Goal: Task Accomplishment & Management: Manage account settings

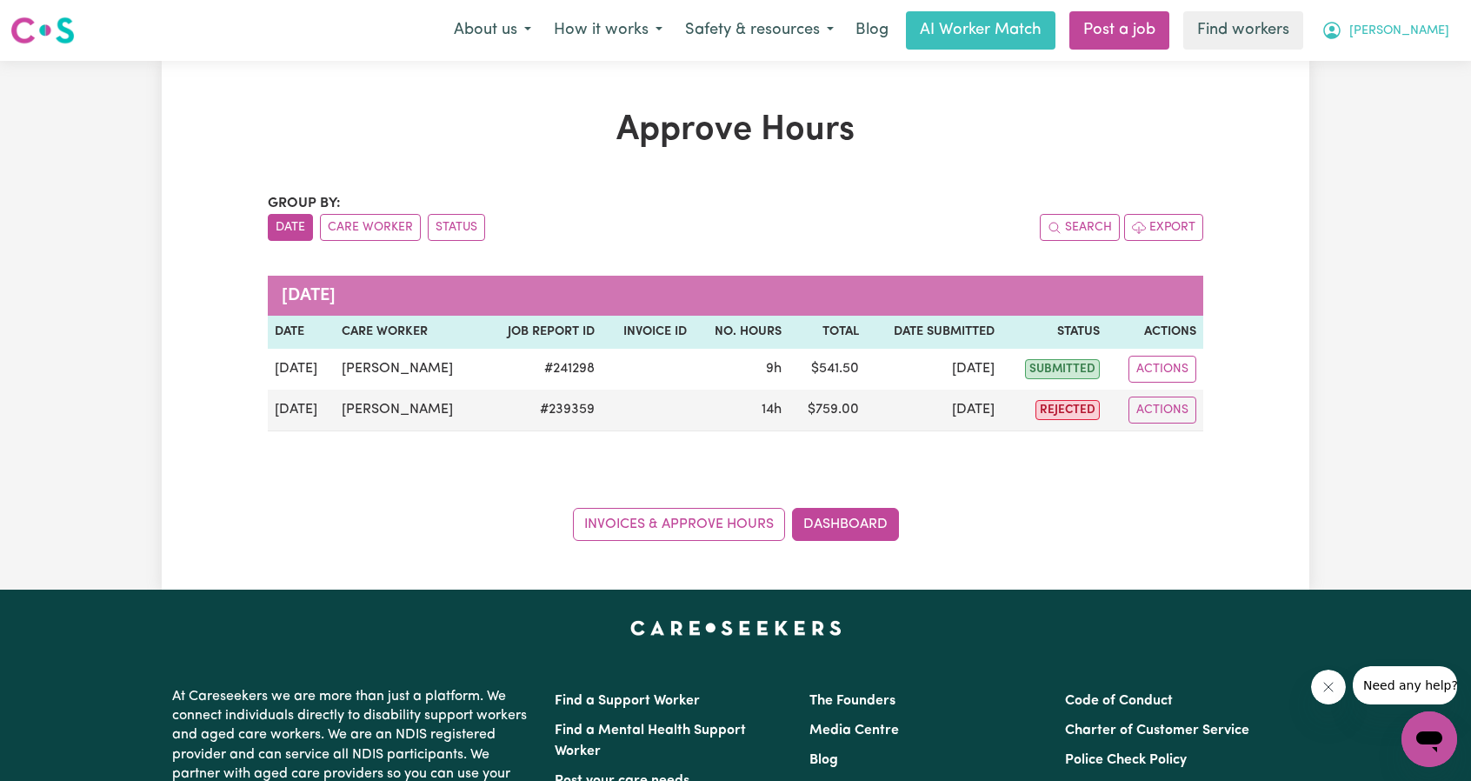
drag, startPoint x: 1421, startPoint y: 25, endPoint x: 1411, endPoint y: 47, distance: 24.1
click at [1421, 26] on span "[PERSON_NAME]" at bounding box center [1399, 31] width 100 height 19
click at [1399, 57] on link "My Dashboard" at bounding box center [1390, 67] width 137 height 33
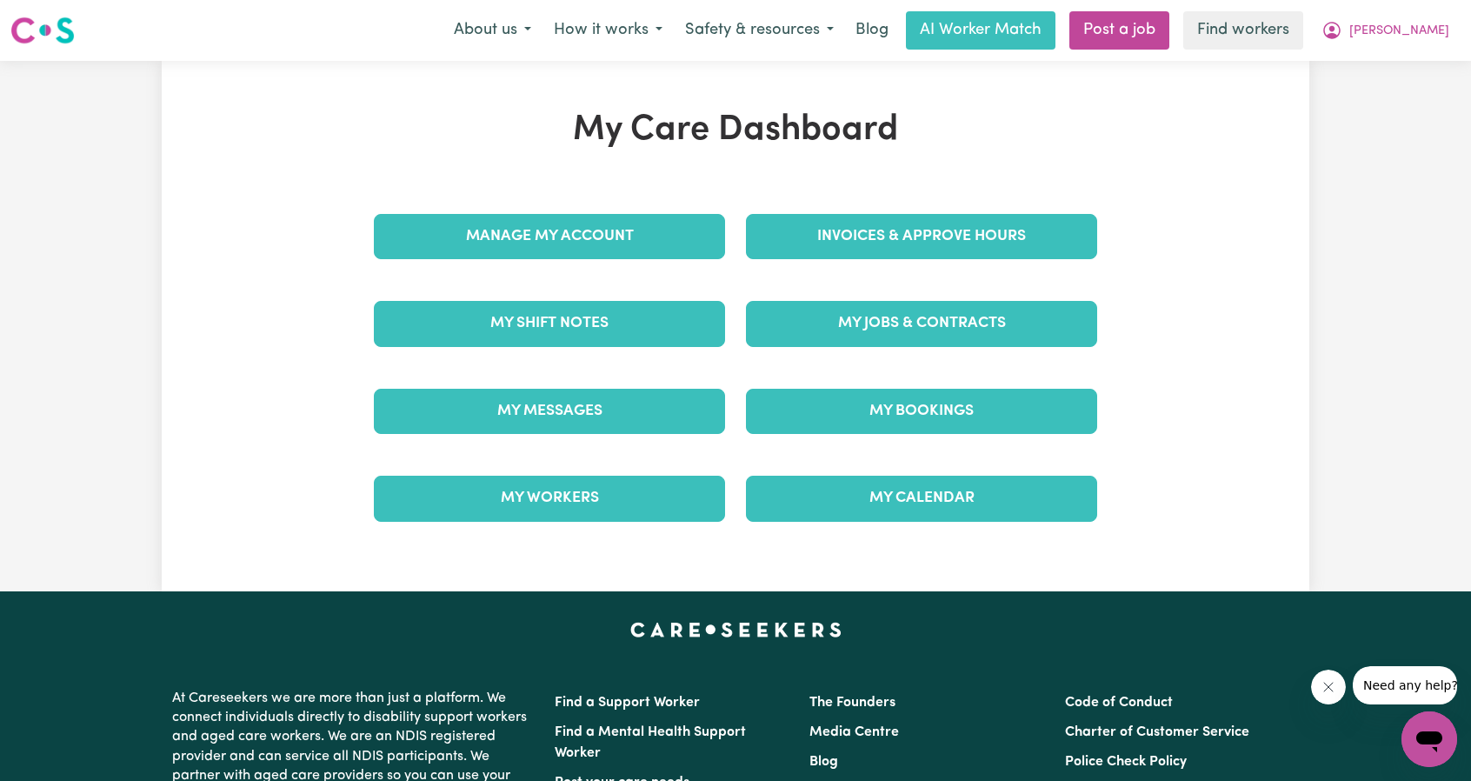
click at [655, 207] on div "Manage My Account" at bounding box center [549, 236] width 372 height 87
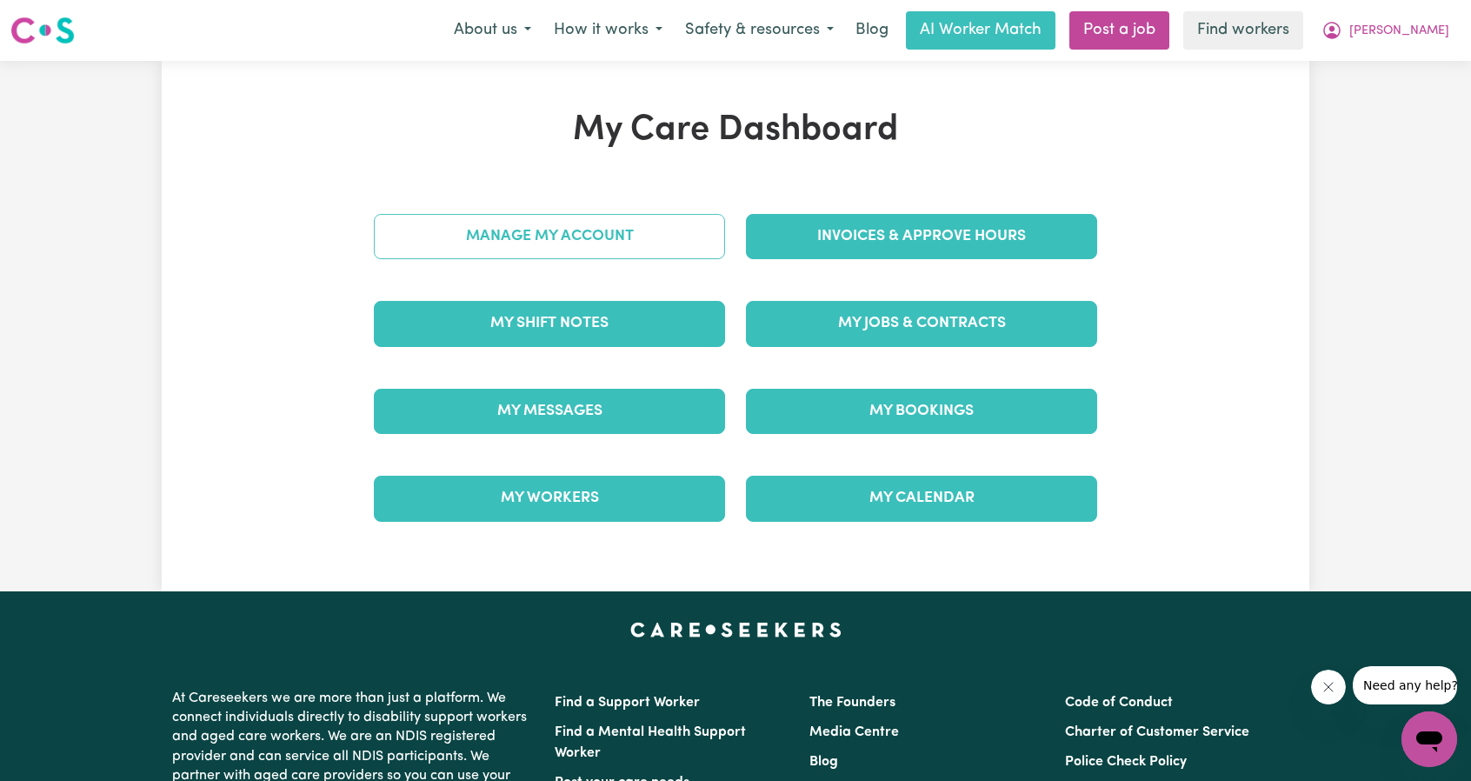
click at [671, 236] on link "Manage My Account" at bounding box center [549, 236] width 351 height 45
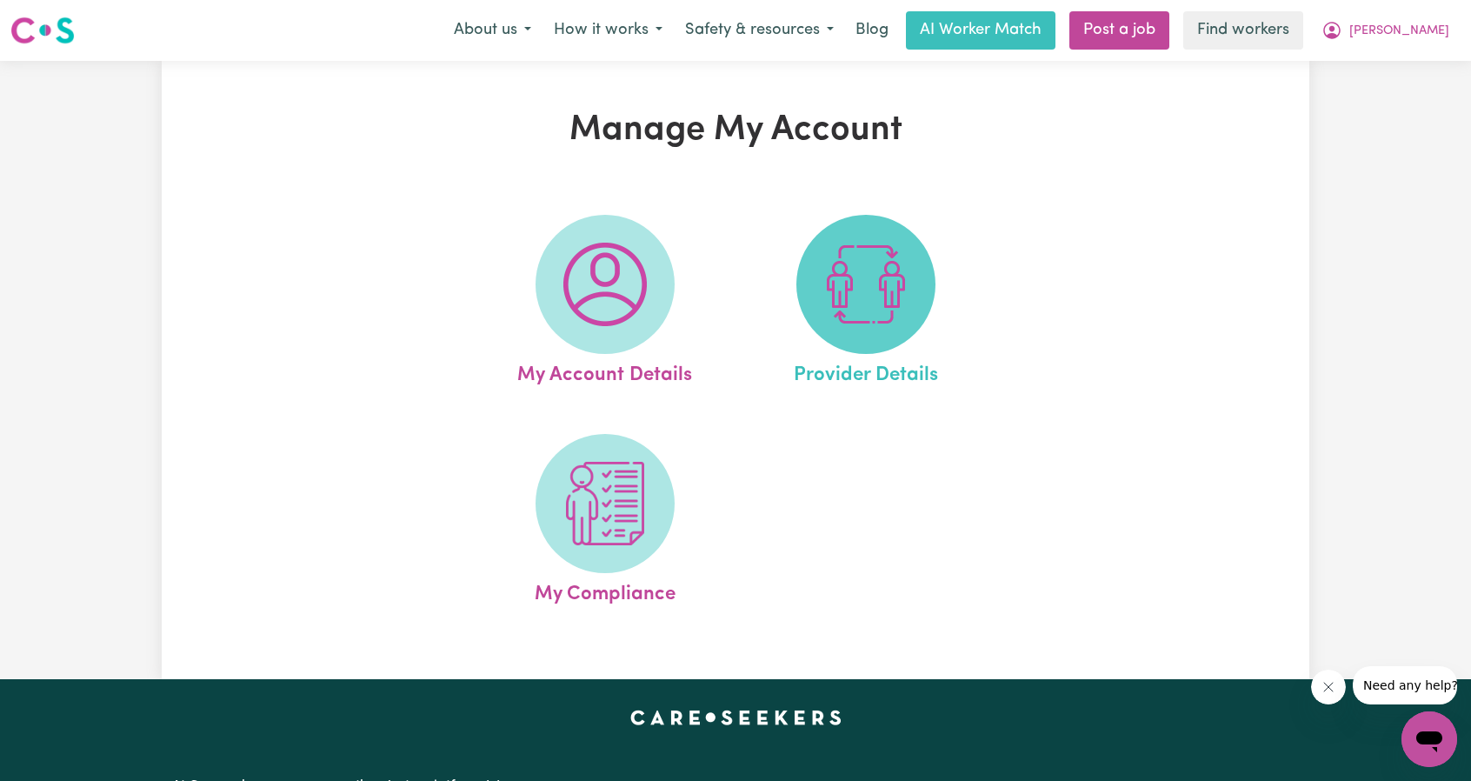
click at [872, 289] on img at bounding box center [865, 284] width 83 height 83
select select "NDIS_FUNDING_PLAN_MANAGED"
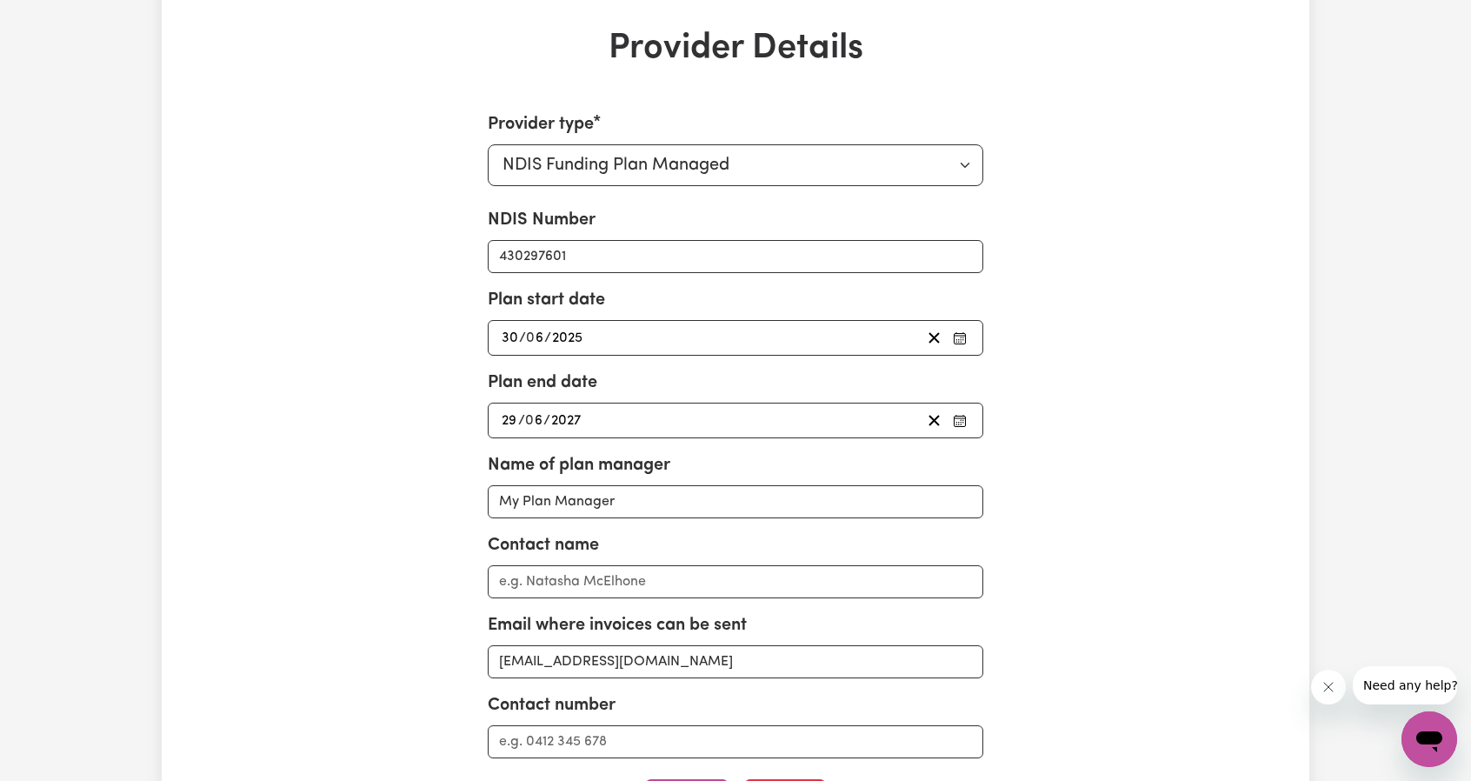
scroll to position [87, 0]
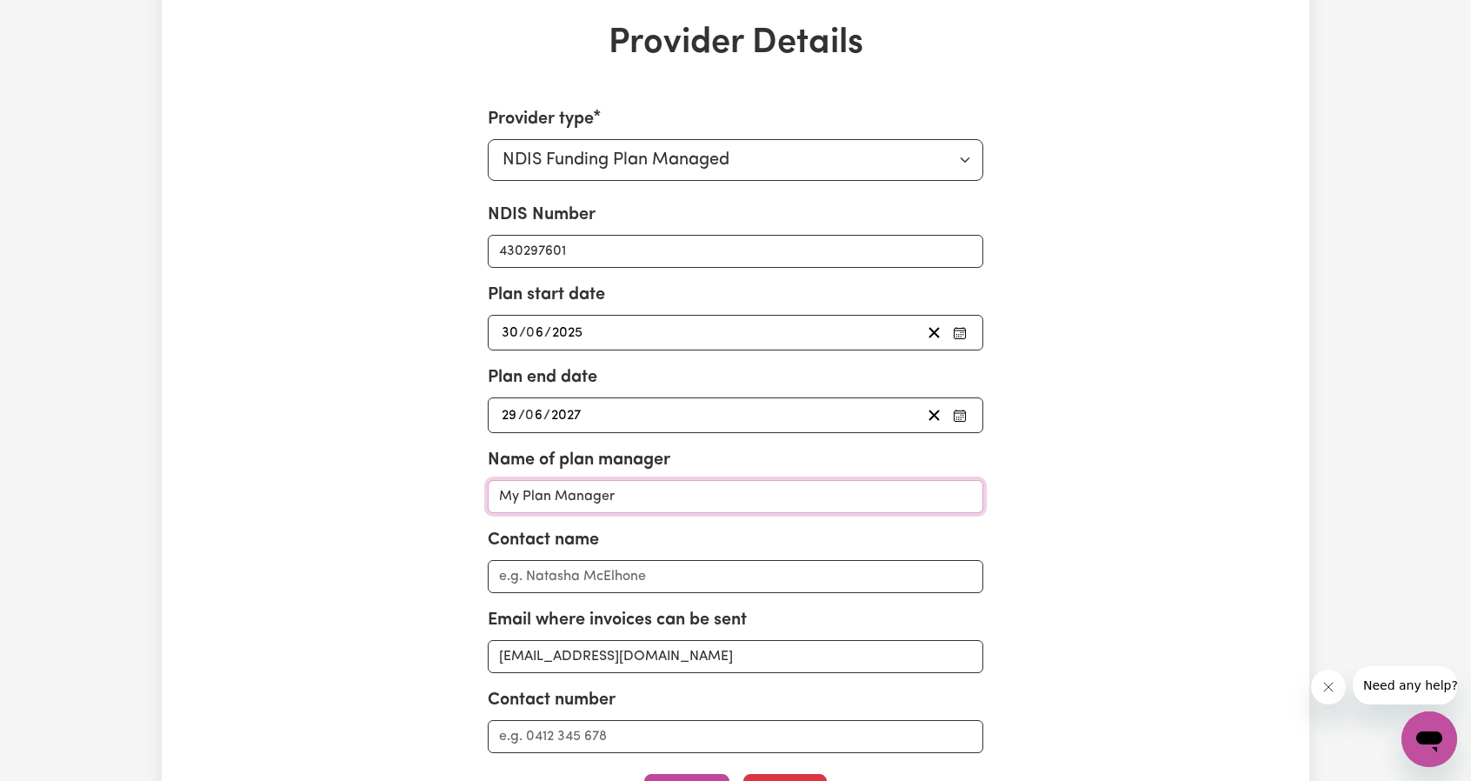
click at [642, 497] on input "My Plan Manager" at bounding box center [736, 496] width 496 height 33
type input "Plan Partners"
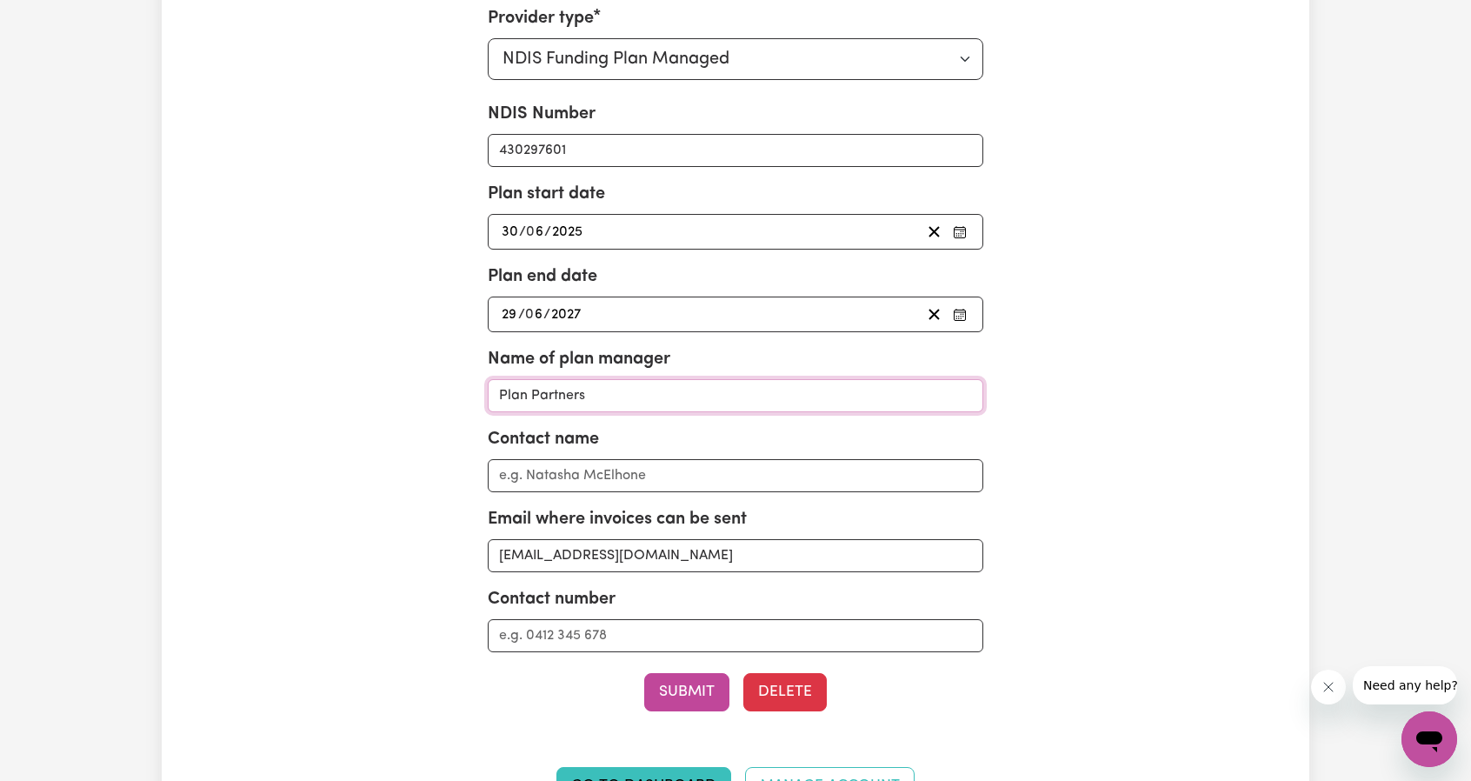
scroll to position [261, 0]
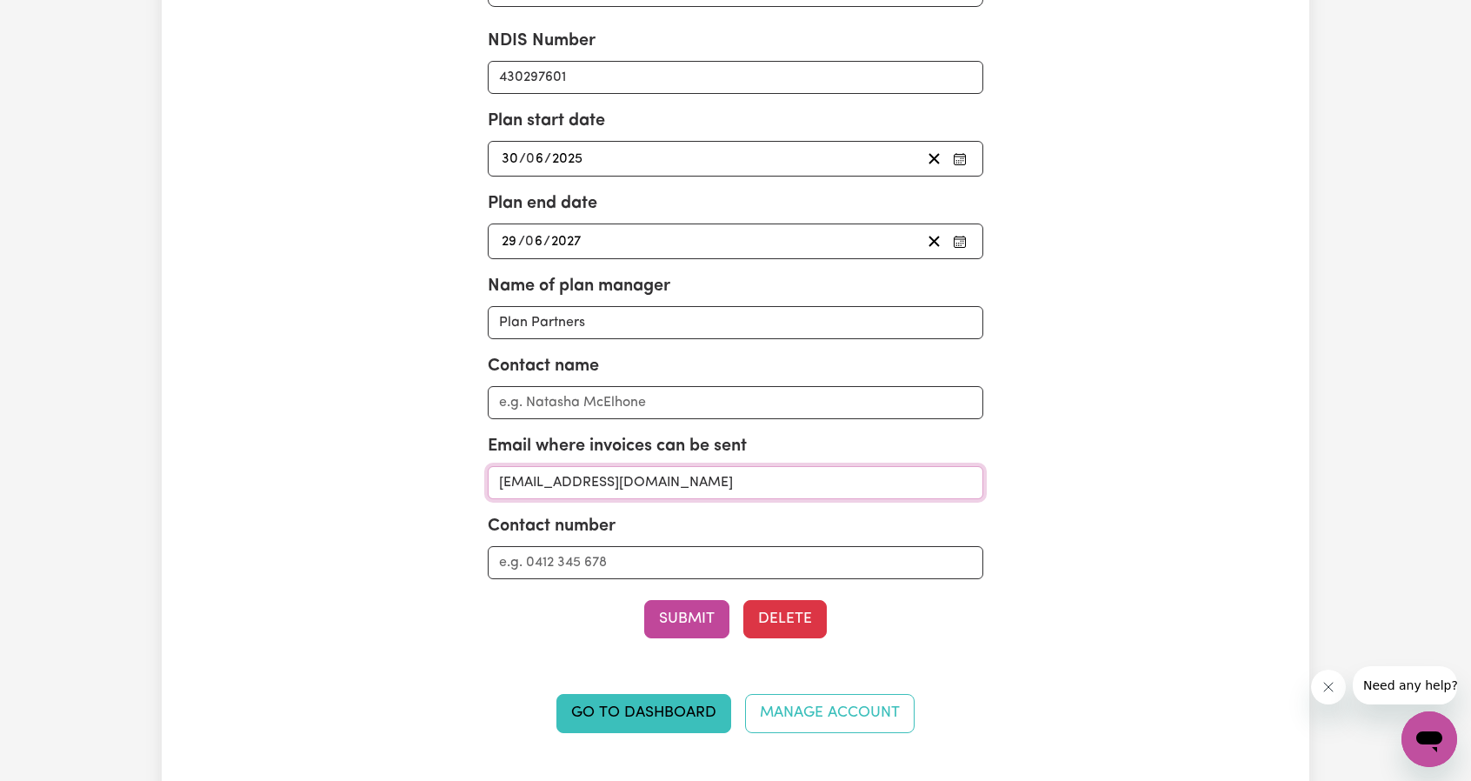
click at [669, 482] on input "[EMAIL_ADDRESS][DOMAIN_NAME]" at bounding box center [736, 482] width 496 height 33
paste input "invoice@planpartners"
type input "[EMAIL_ADDRESS][DOMAIN_NAME]"
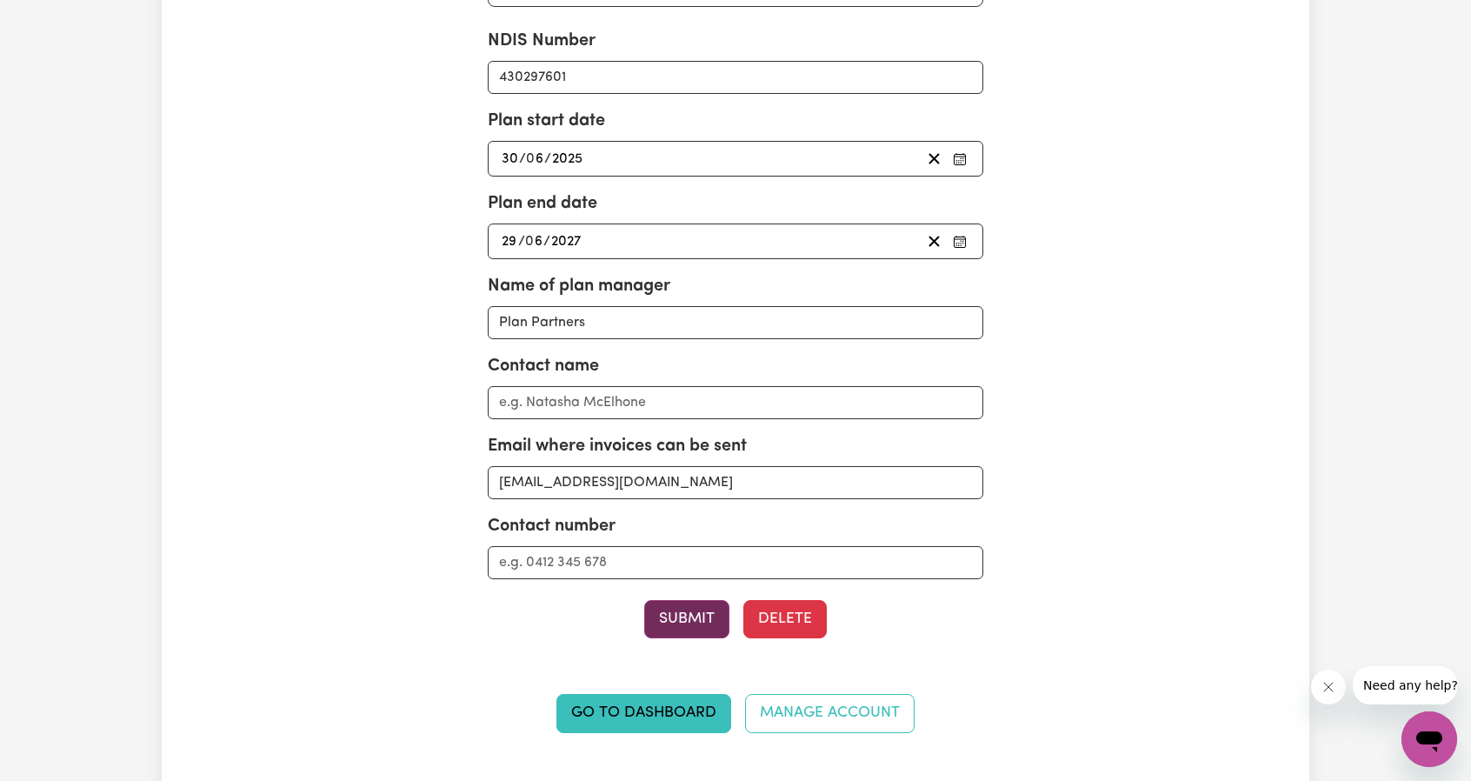
click at [676, 609] on button "Submit" at bounding box center [686, 619] width 85 height 38
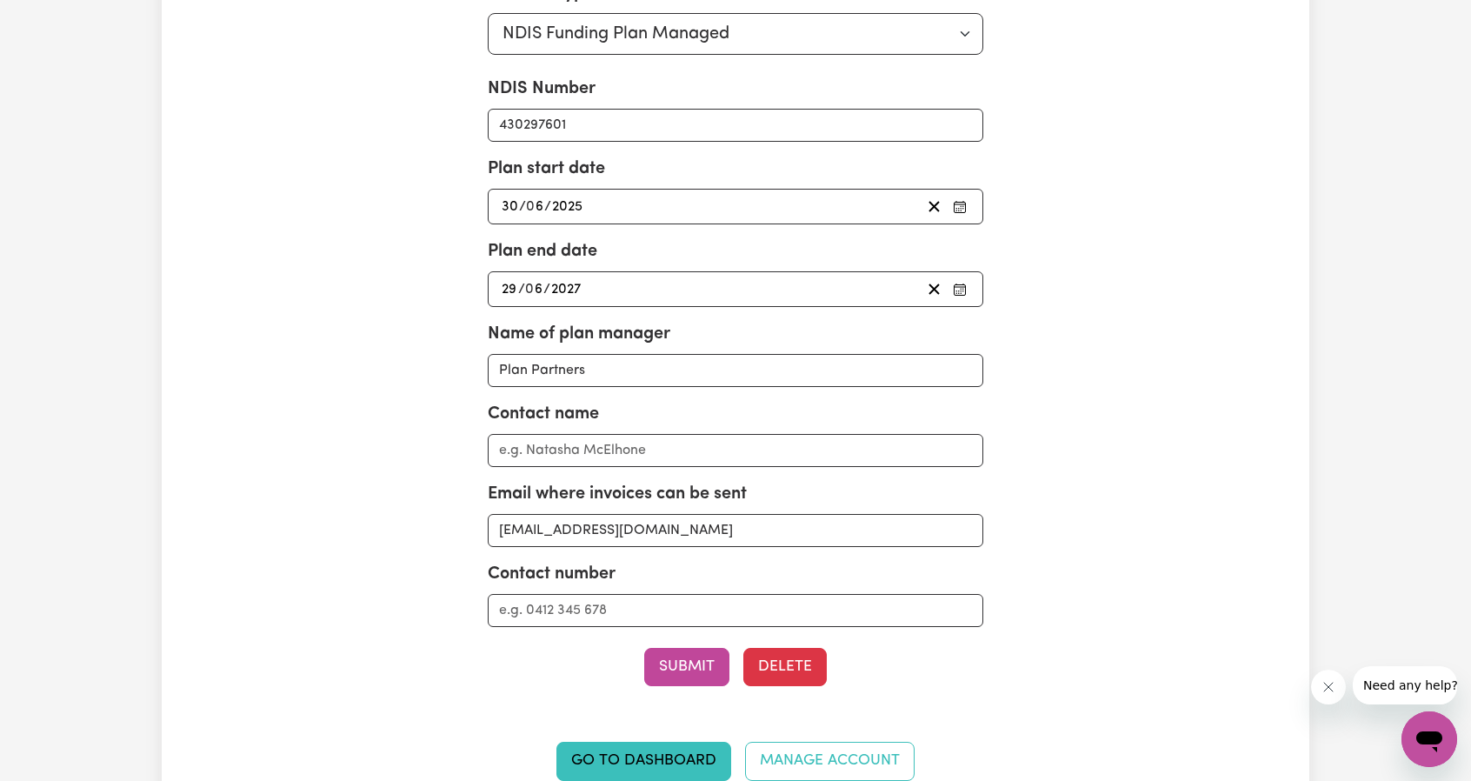
scroll to position [0, 0]
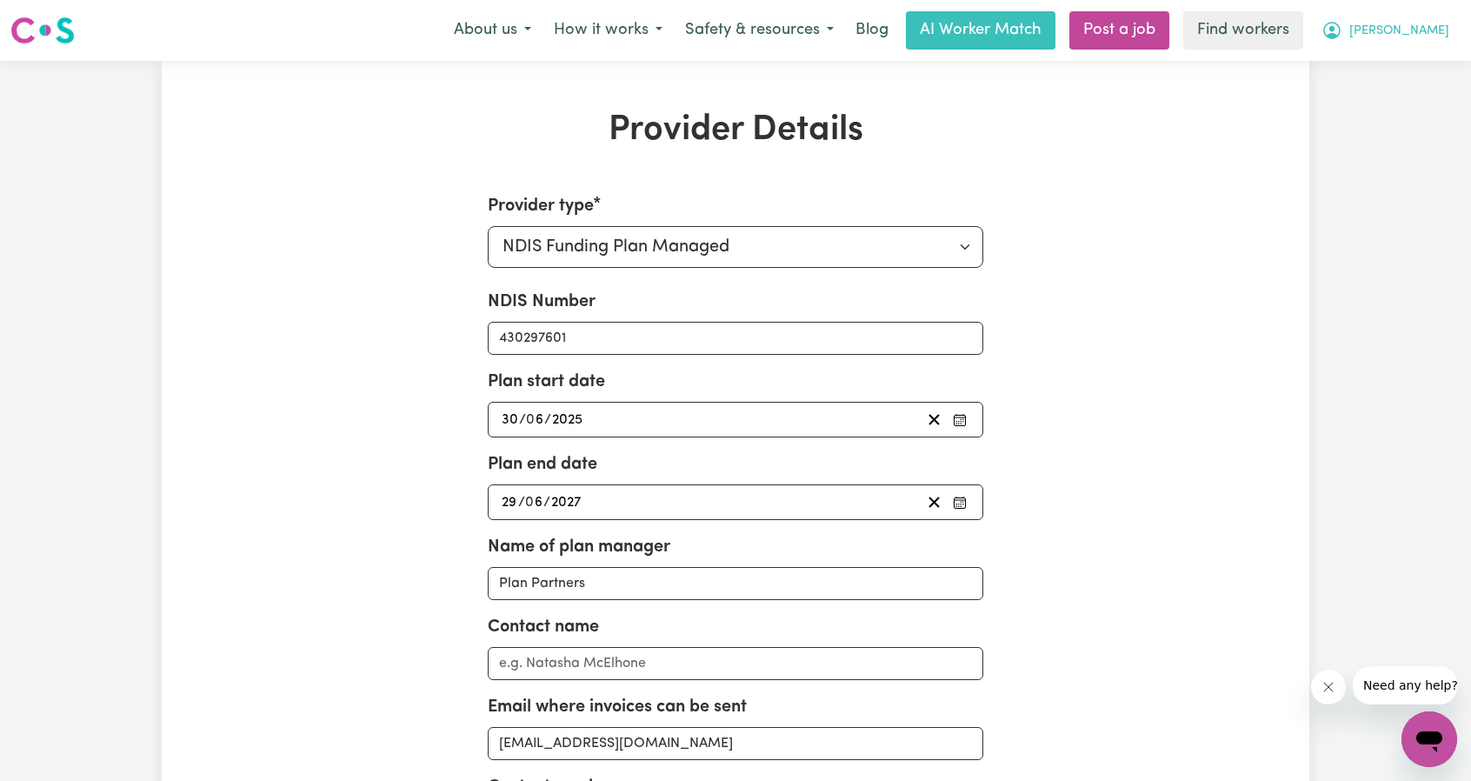
click at [1395, 39] on button "[PERSON_NAME]" at bounding box center [1385, 30] width 150 height 37
click at [1386, 64] on link "My Dashboard" at bounding box center [1390, 67] width 137 height 33
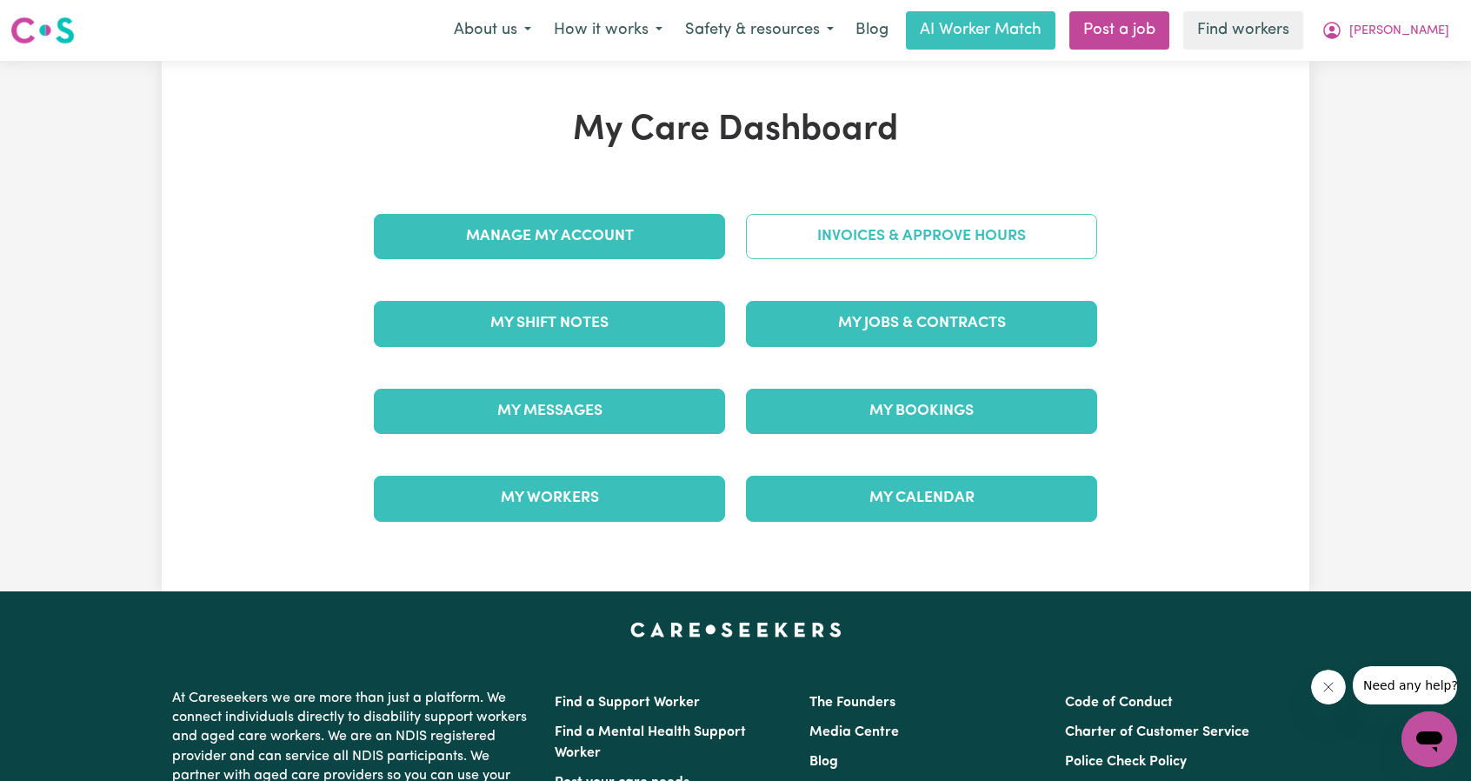
click at [923, 238] on link "Invoices & Approve Hours" at bounding box center [921, 236] width 351 height 45
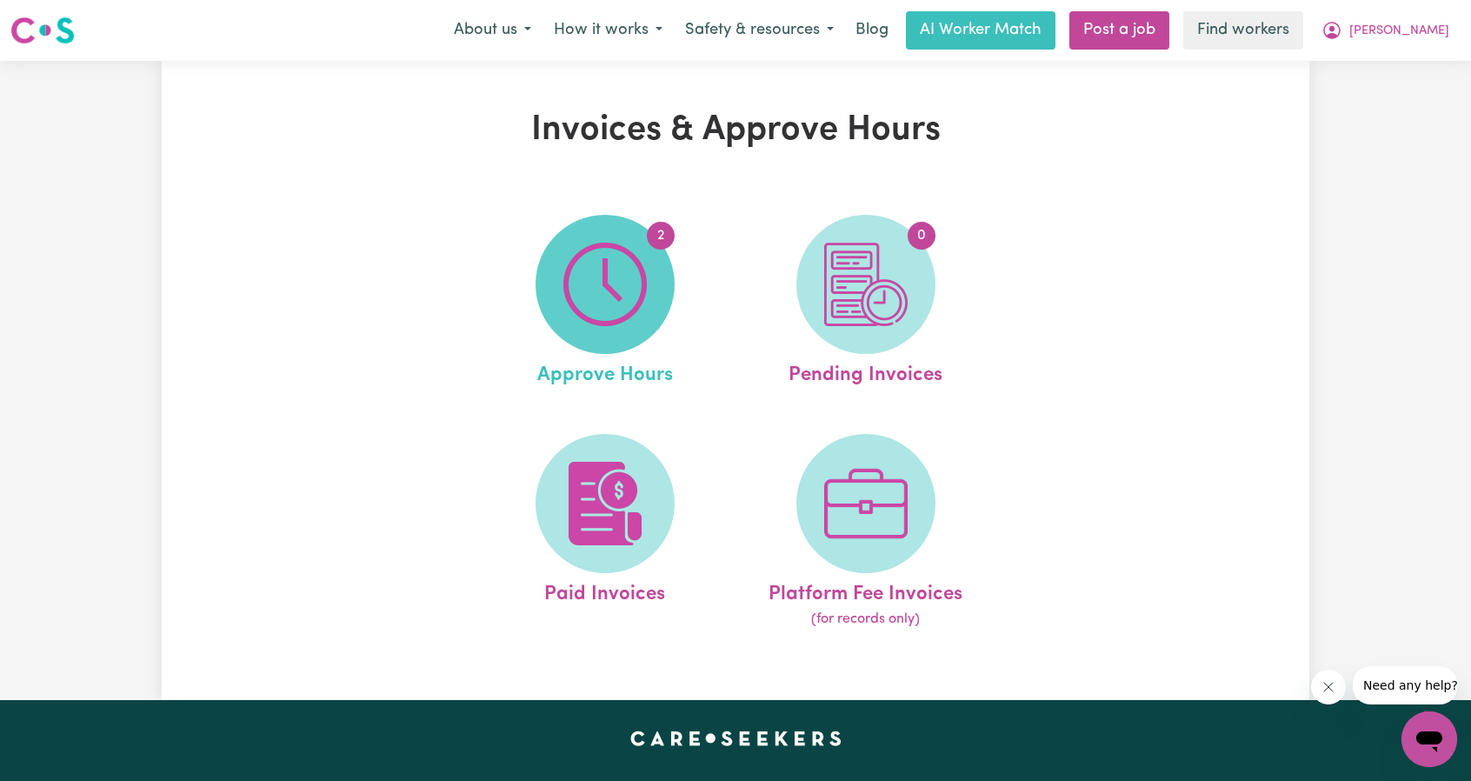
click at [599, 298] on img at bounding box center [604, 284] width 83 height 83
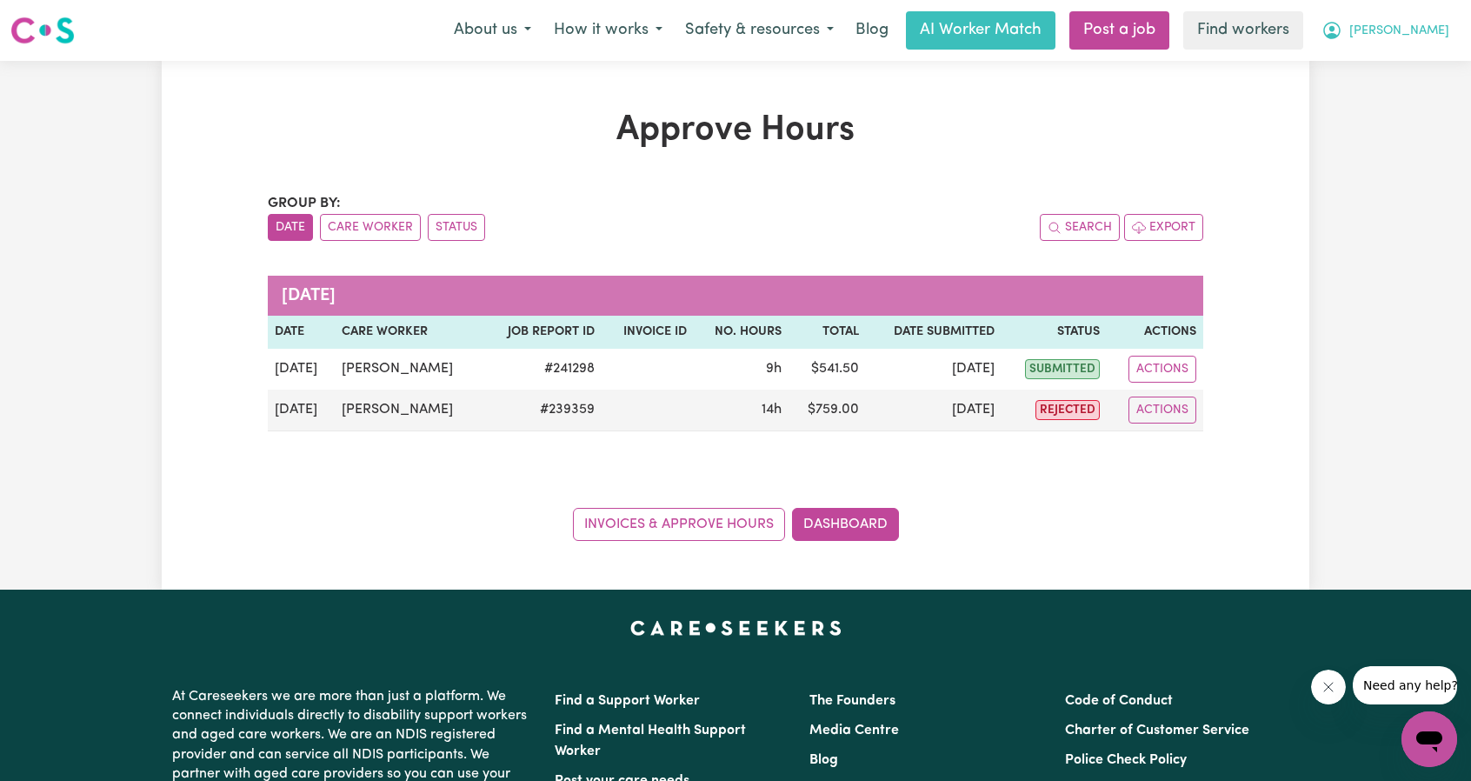
click at [1447, 39] on span "[PERSON_NAME]" at bounding box center [1399, 31] width 100 height 19
click at [1364, 105] on link "Logout" at bounding box center [1390, 99] width 137 height 33
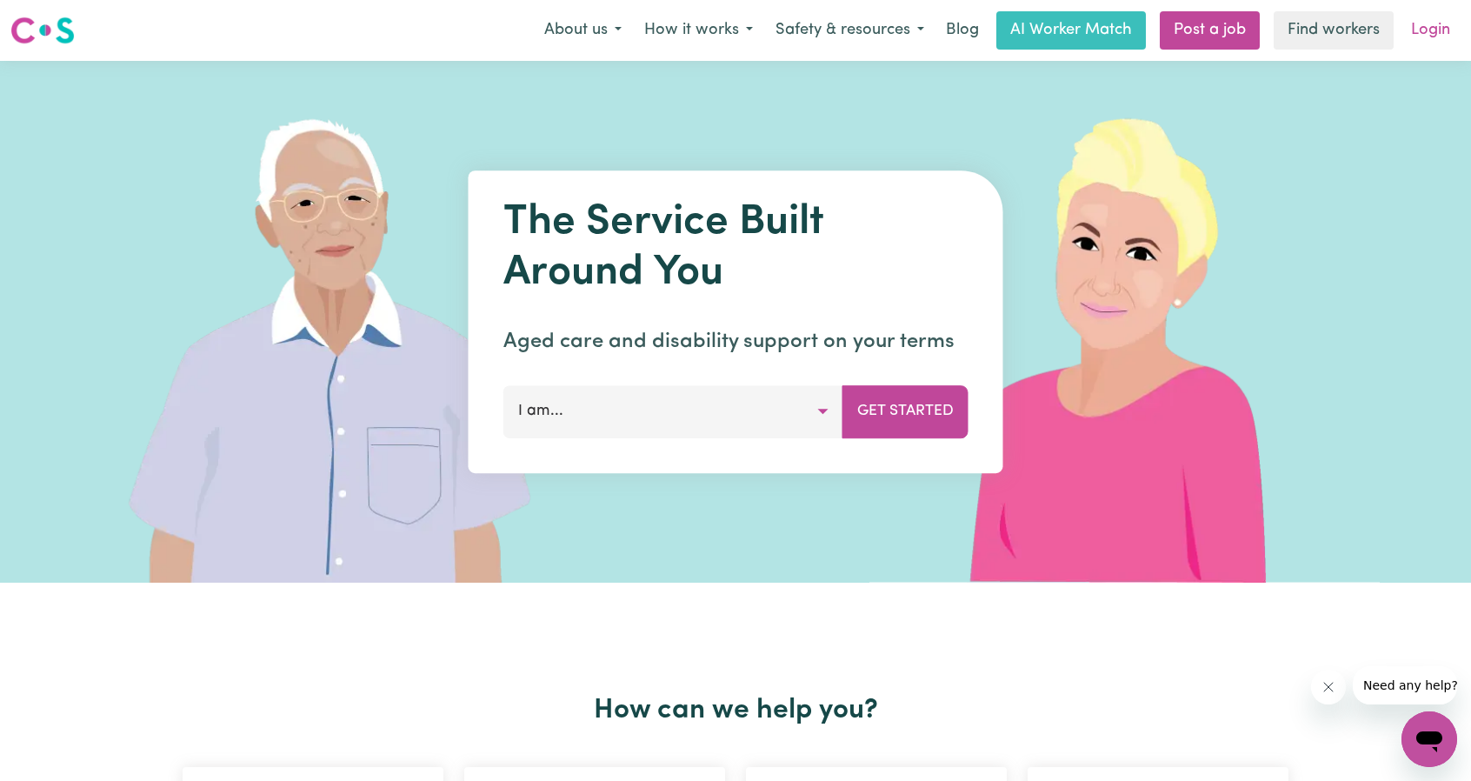
click at [1455, 36] on link "Login" at bounding box center [1431, 30] width 60 height 38
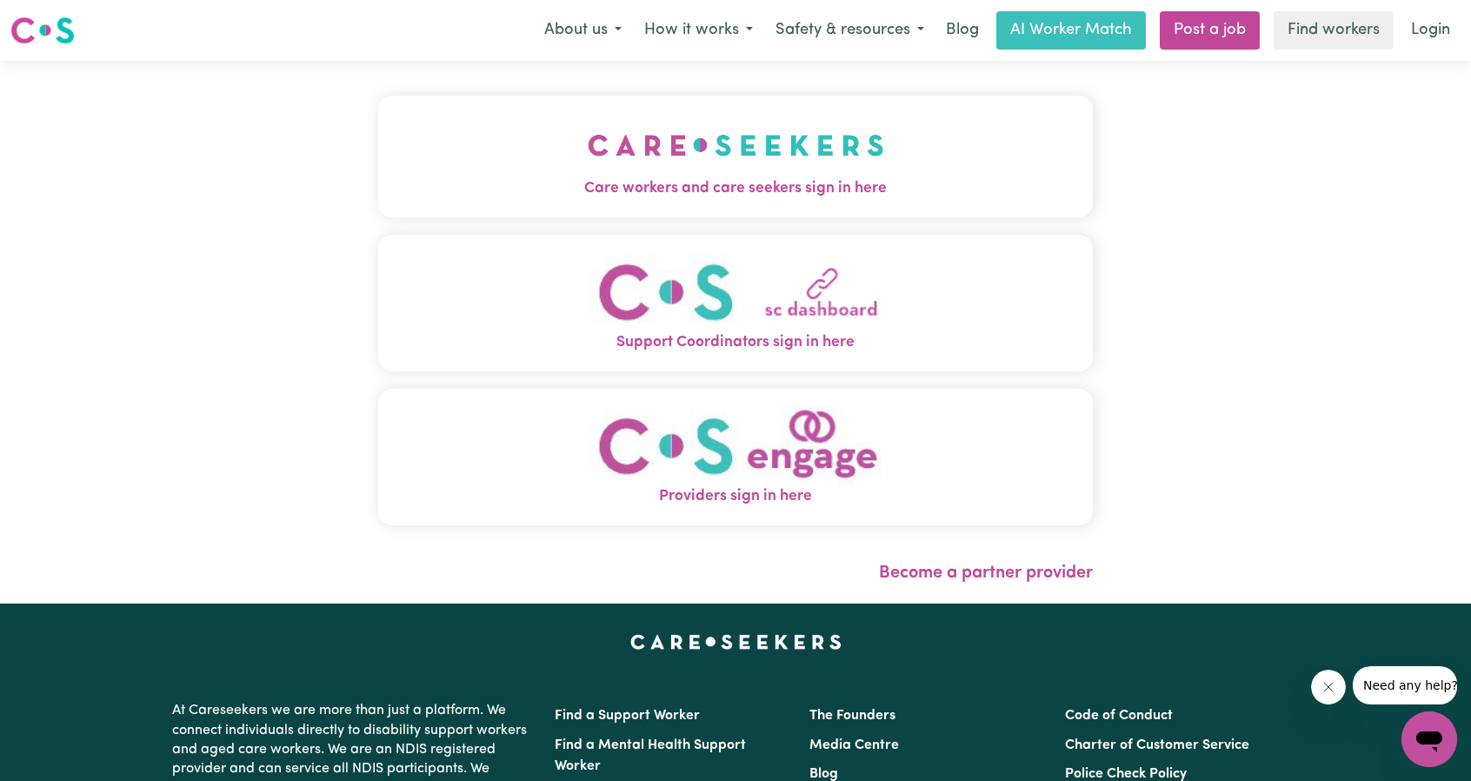
click at [419, 184] on span "Care workers and care seekers sign in here" at bounding box center [735, 188] width 715 height 23
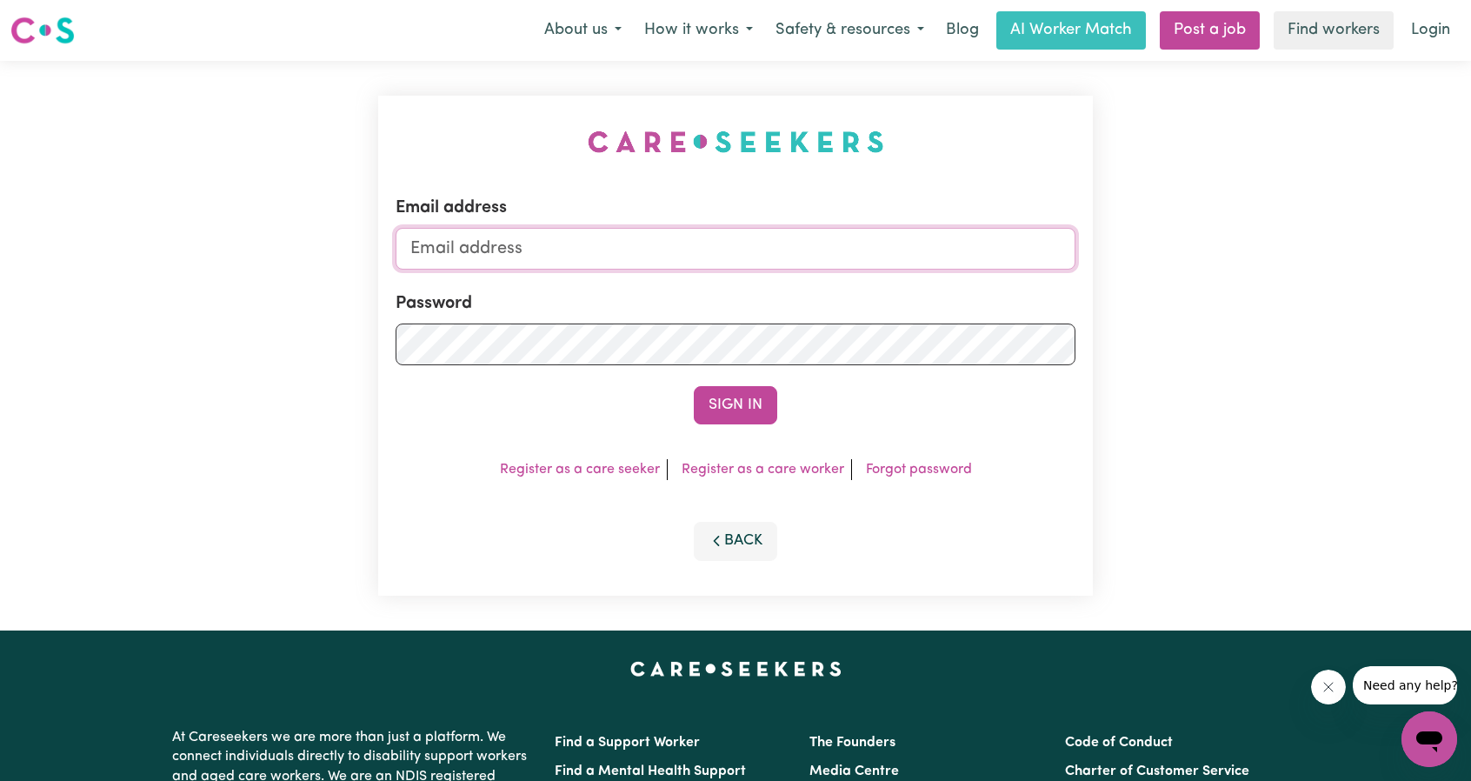
click at [771, 246] on input "Email address" at bounding box center [736, 249] width 680 height 42
drag, startPoint x: 499, startPoint y: 252, endPoint x: 774, endPoint y: 288, distance: 277.0
click at [797, 262] on input "[EMAIL_ADDRESS][PERSON_NAME][DOMAIN_NAME]" at bounding box center [736, 249] width 680 height 42
type input "superuser~[EMAIL_ADDRESS][PERSON_NAME][DOMAIN_NAME]"
drag, startPoint x: 751, startPoint y: 317, endPoint x: 710, endPoint y: 412, distance: 103.2
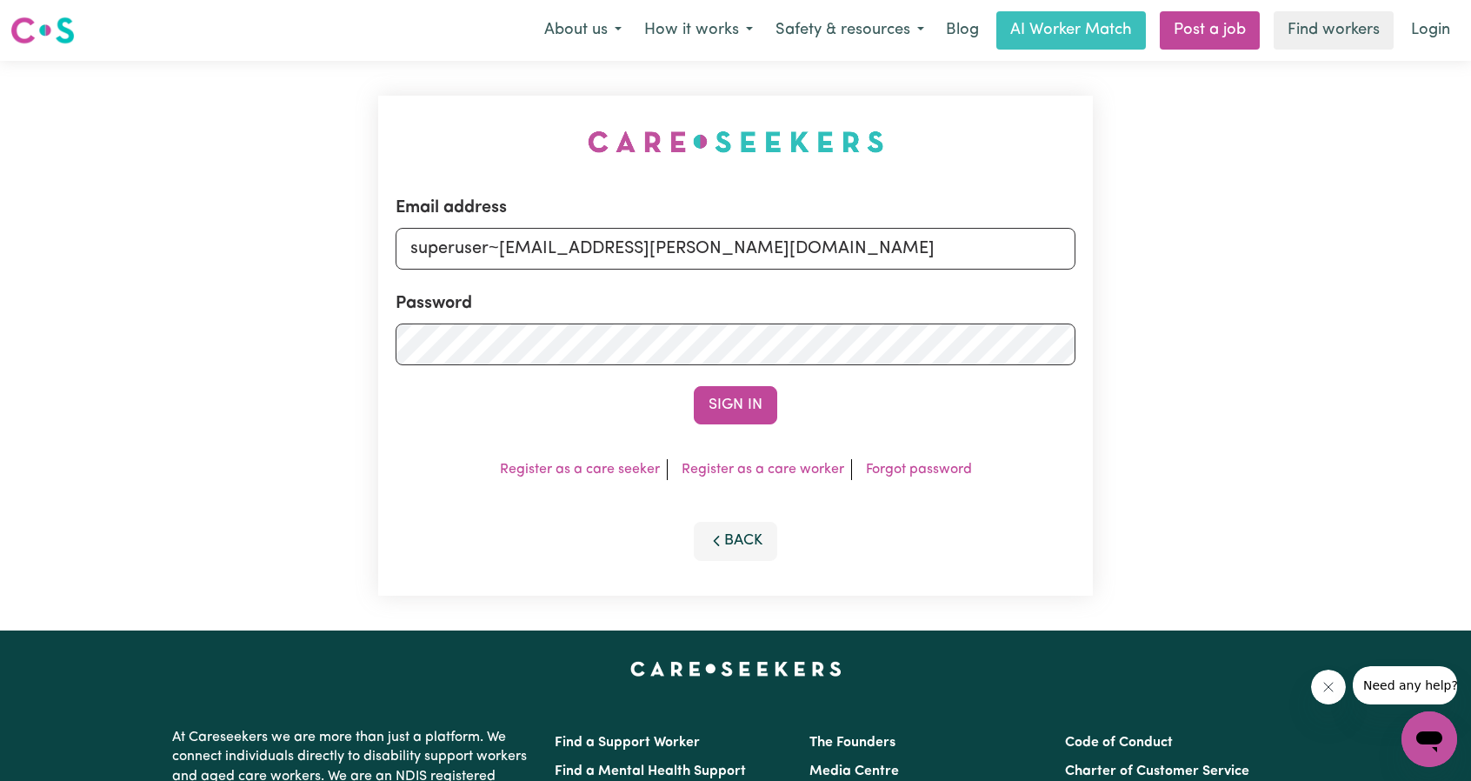
click at [710, 412] on button "Sign In" at bounding box center [735, 405] width 83 height 38
